Goal: Information Seeking & Learning: Learn about a topic

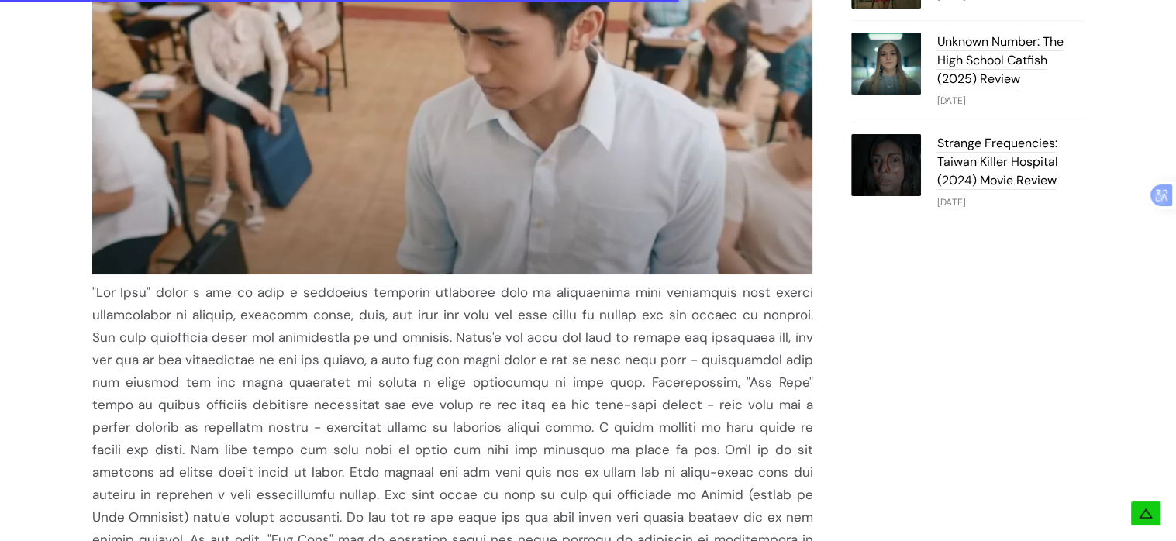
scroll to position [935, 0]
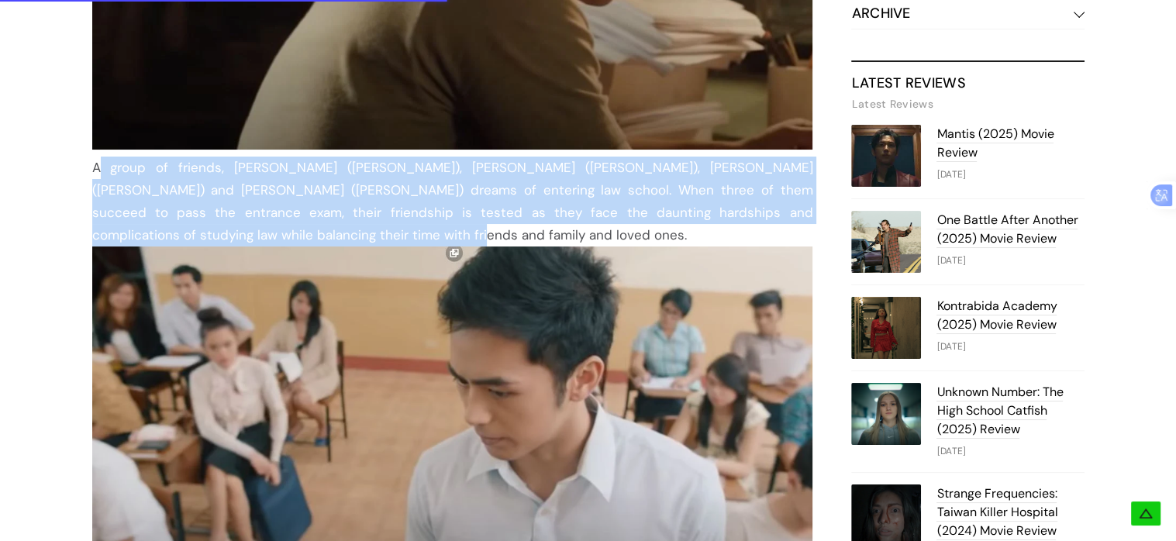
drag, startPoint x: 93, startPoint y: 170, endPoint x: 205, endPoint y: 233, distance: 128.4
click at [205, 233] on div "A group of friends, [PERSON_NAME] ([PERSON_NAME]), [PERSON_NAME] ([PERSON_NAME]…" at bounding box center [452, 202] width 721 height 90
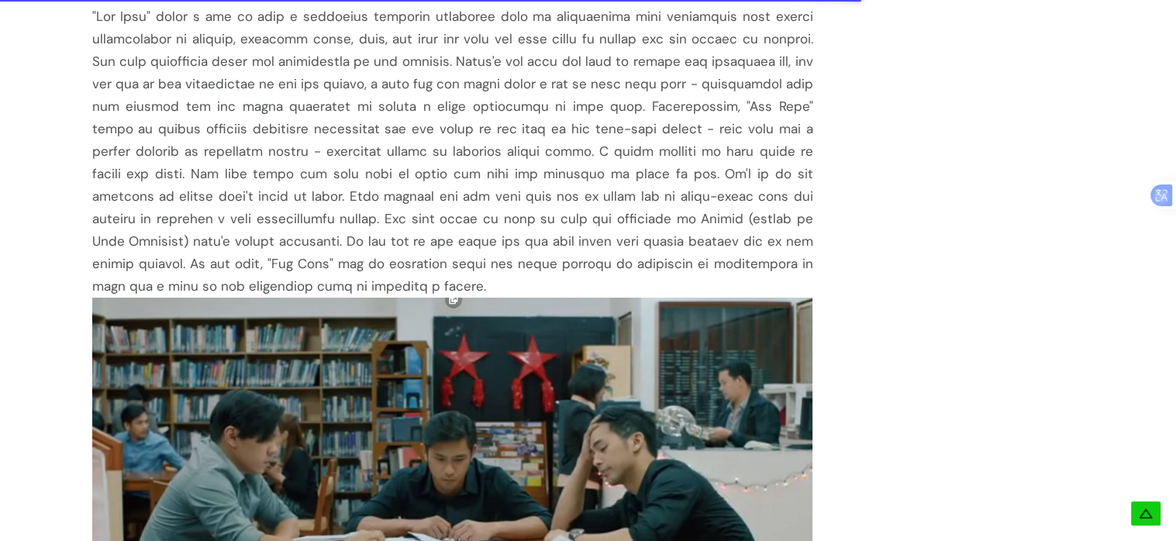
scroll to position [1547, 0]
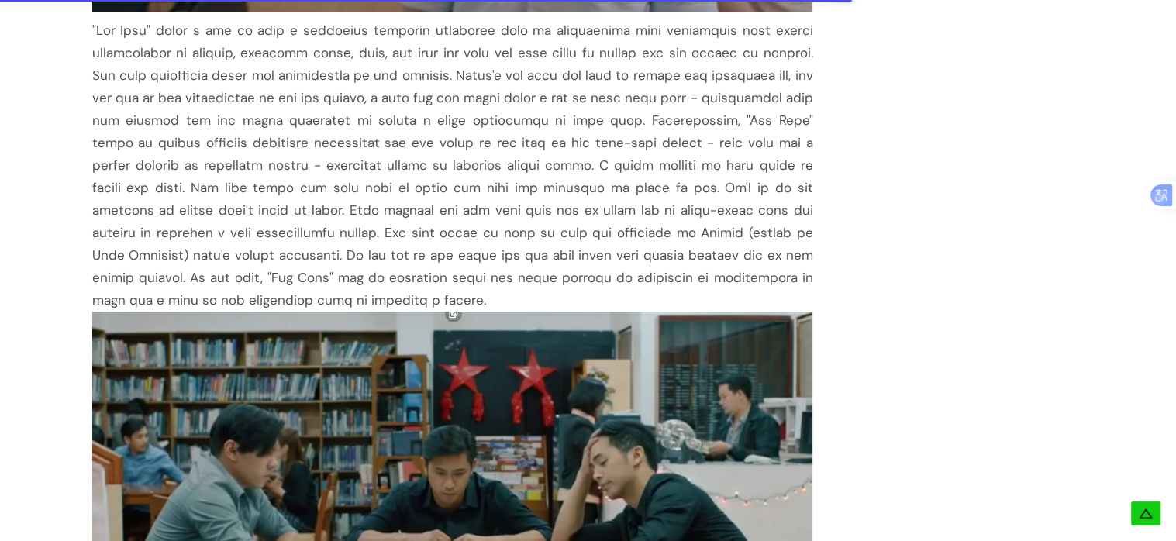
drag, startPoint x: 91, startPoint y: 32, endPoint x: 228, endPoint y: 299, distance: 300.5
copy div ""Bar Boys" finds a way to have a perfectly balanced narrative with an interesti…"
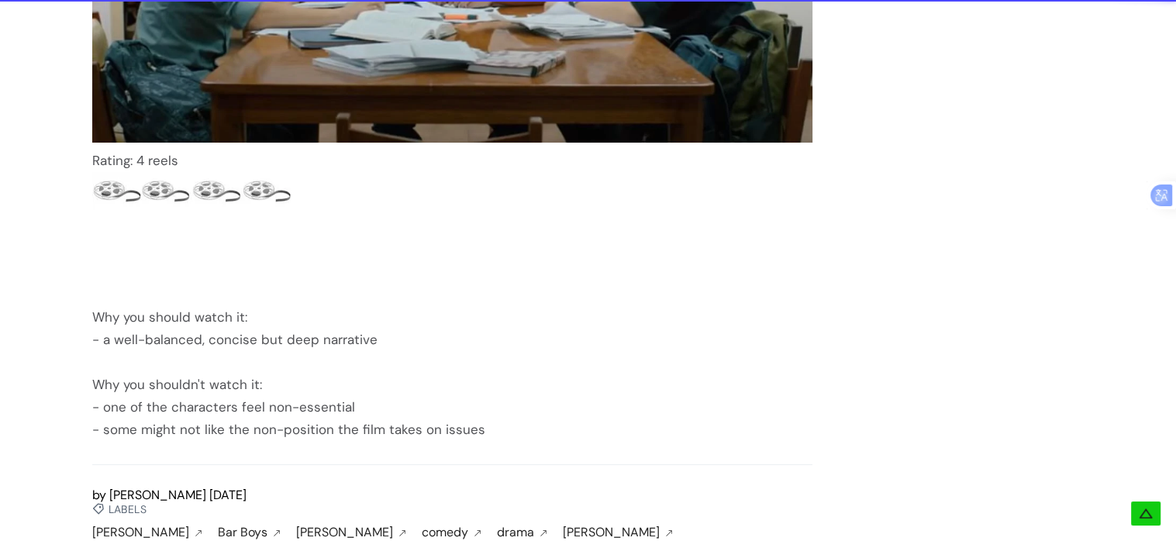
scroll to position [2265, 0]
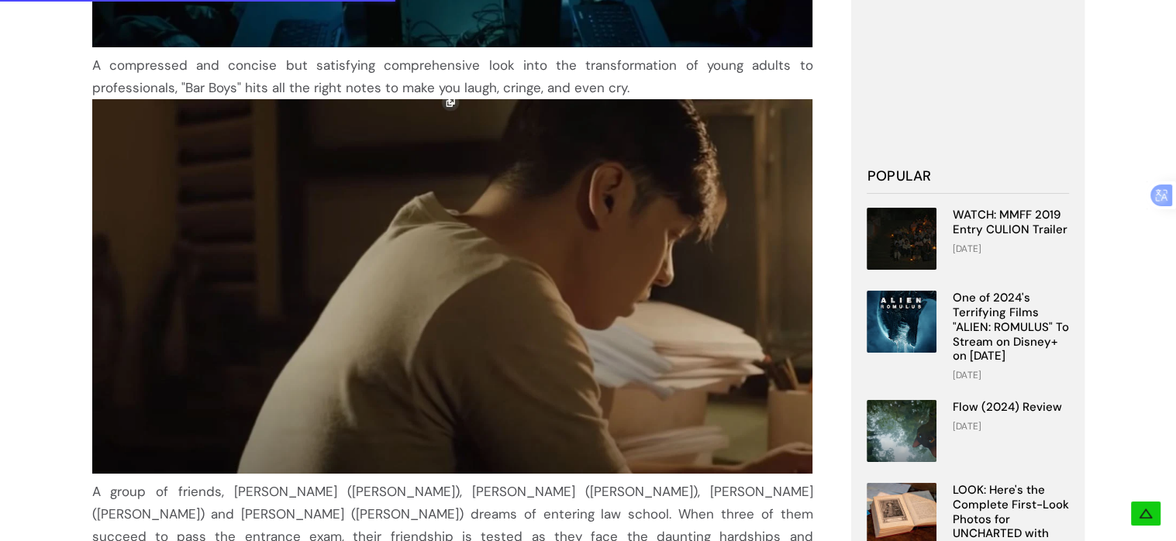
scroll to position [1254, 0]
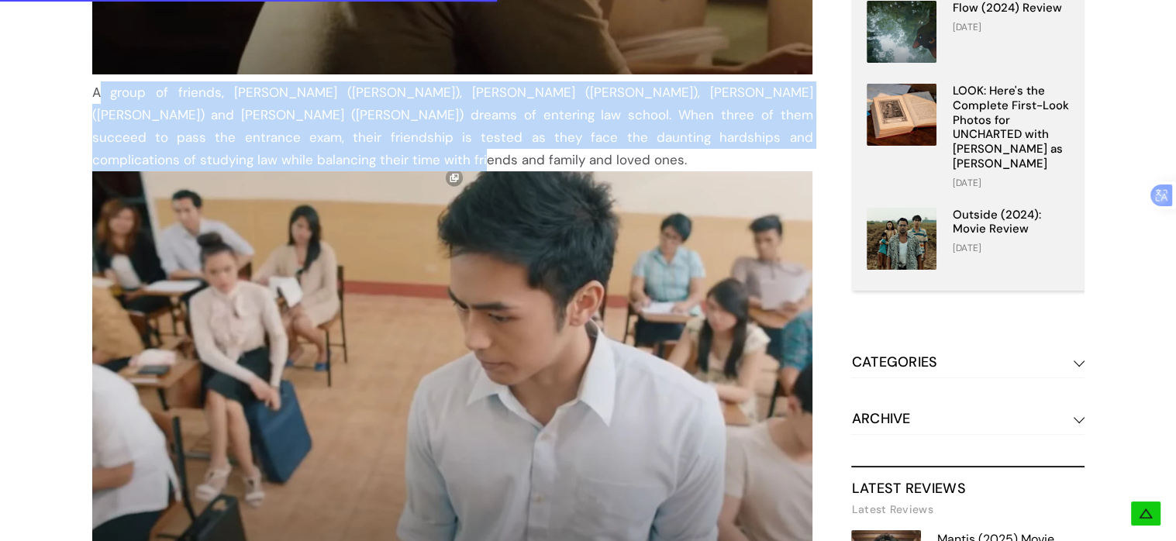
drag, startPoint x: 93, startPoint y: 96, endPoint x: 202, endPoint y: 162, distance: 126.9
click at [202, 162] on div "A group of friends, [PERSON_NAME] ([PERSON_NAME]), [PERSON_NAME] ([PERSON_NAME]…" at bounding box center [452, 126] width 721 height 90
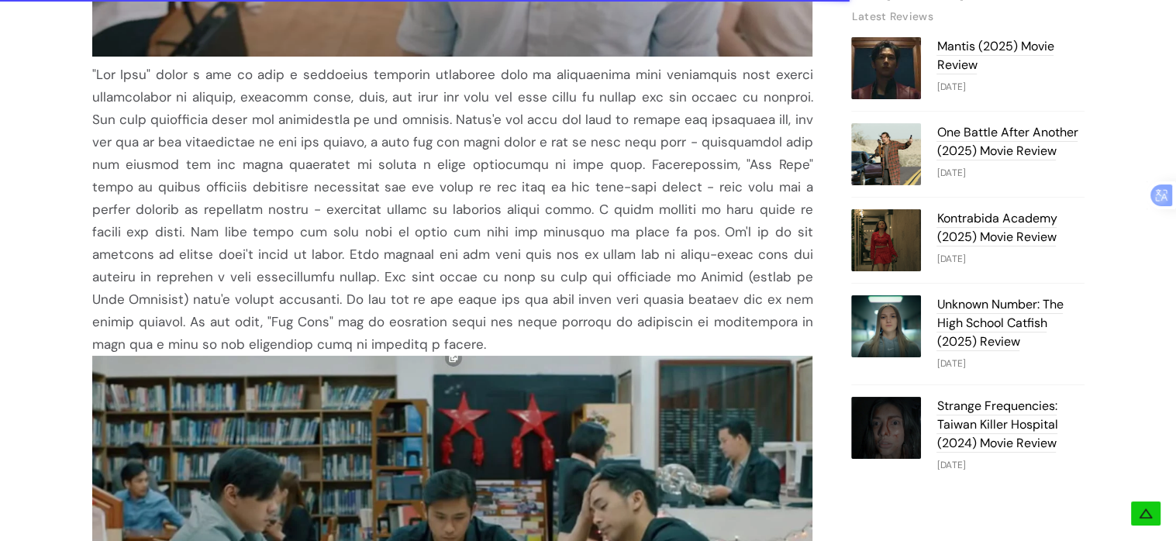
scroll to position [1787, 0]
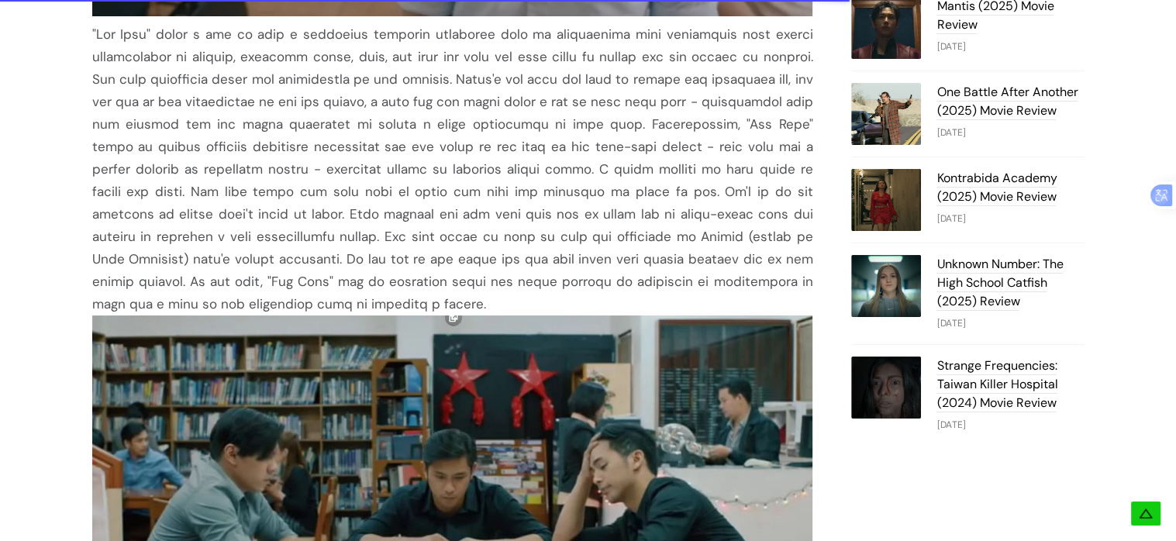
drag, startPoint x: 91, startPoint y: 35, endPoint x: 219, endPoint y: 305, distance: 298.2
click at [219, 305] on div at bounding box center [452, 169] width 721 height 292
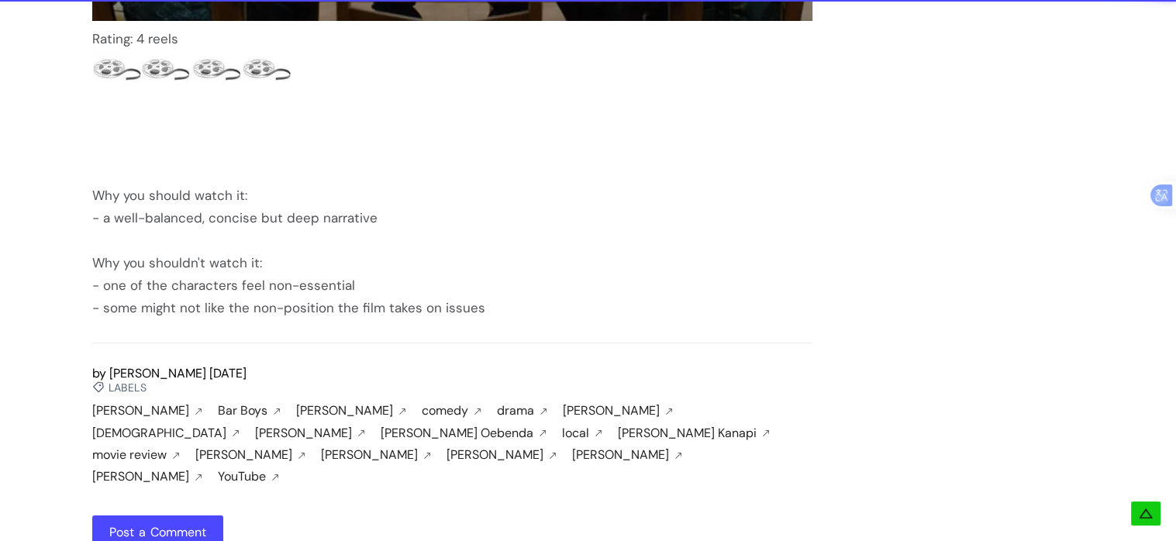
scroll to position [2462, 0]
